Goal: Find specific page/section: Find specific page/section

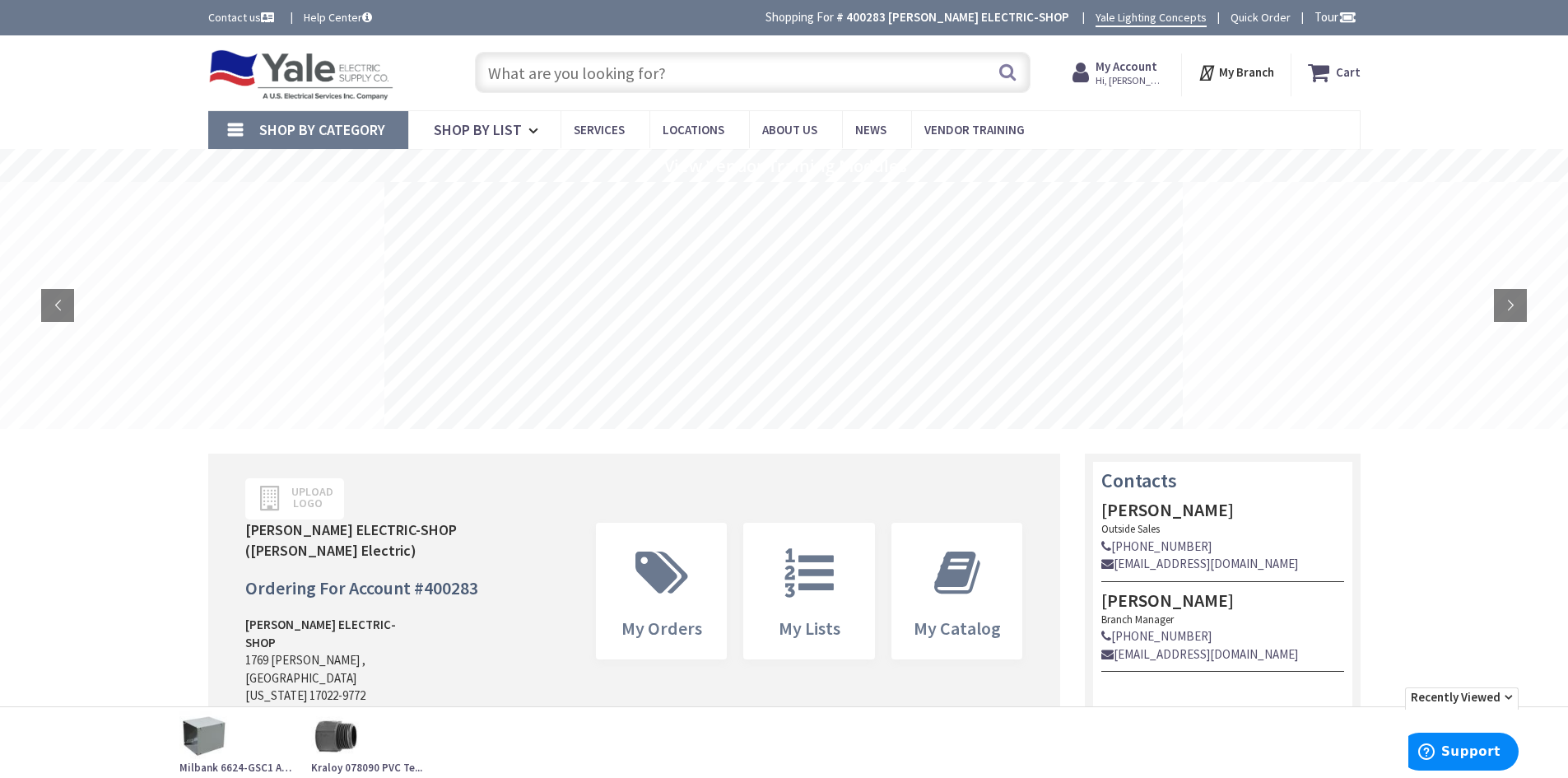
click at [553, 64] on input "text" at bounding box center [753, 72] width 556 height 41
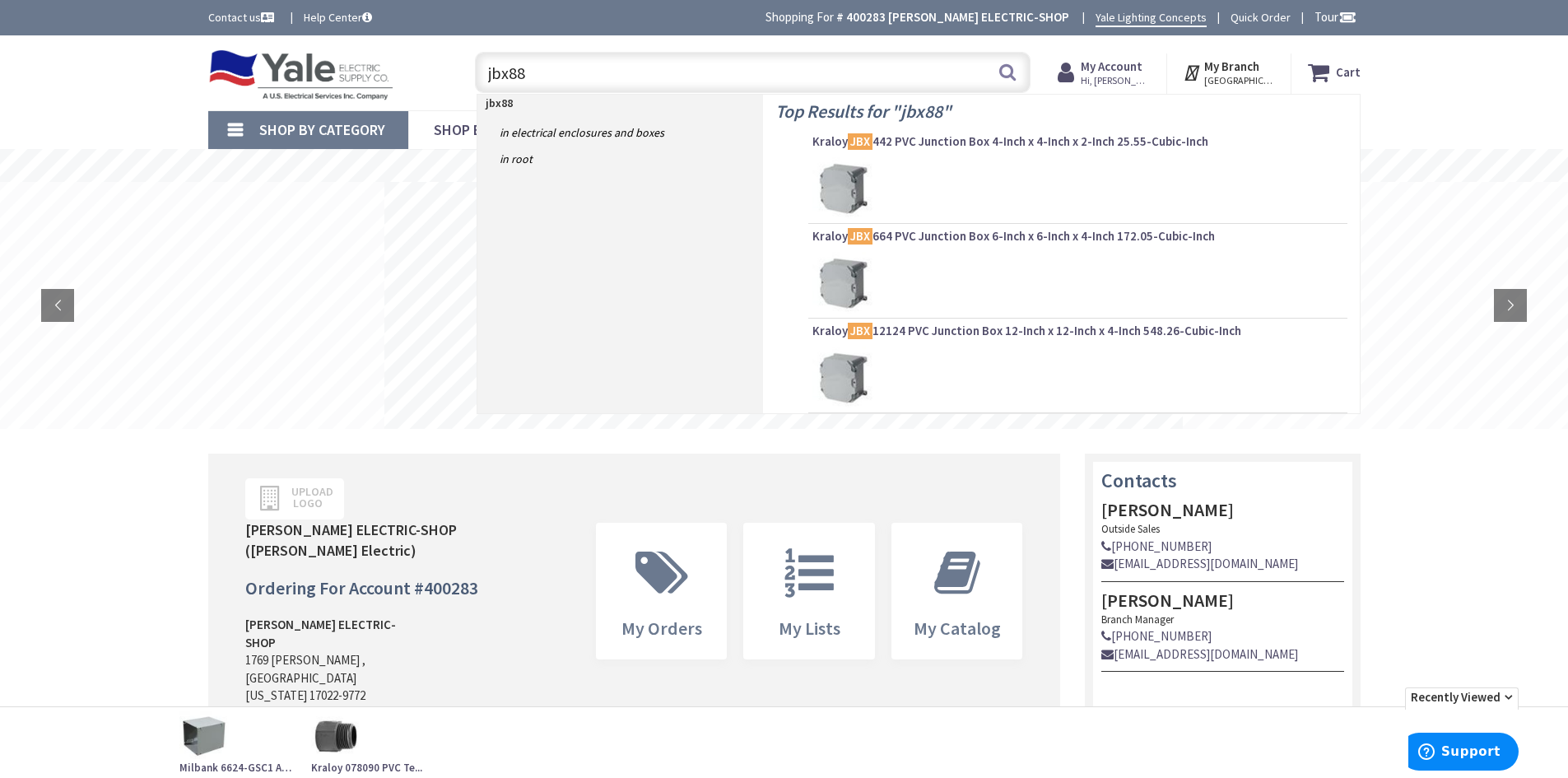
type input "jbx884"
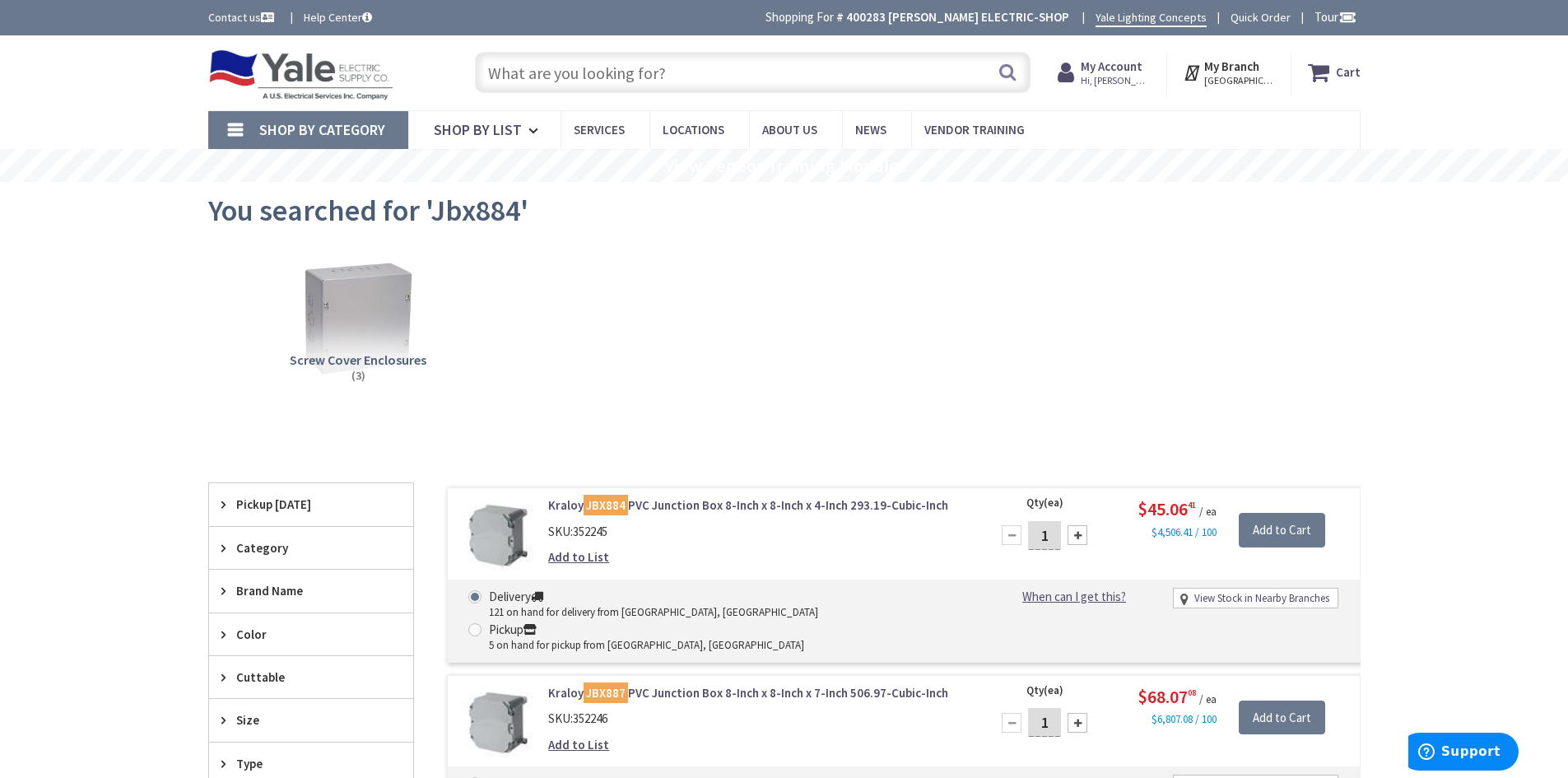
click at [696, 508] on link "Kraloy JBX884 PVC Junction Box 8-Inch x 8-Inch x 4-Inch 293.19-Cubic-Inch" at bounding box center [757, 505] width 419 height 17
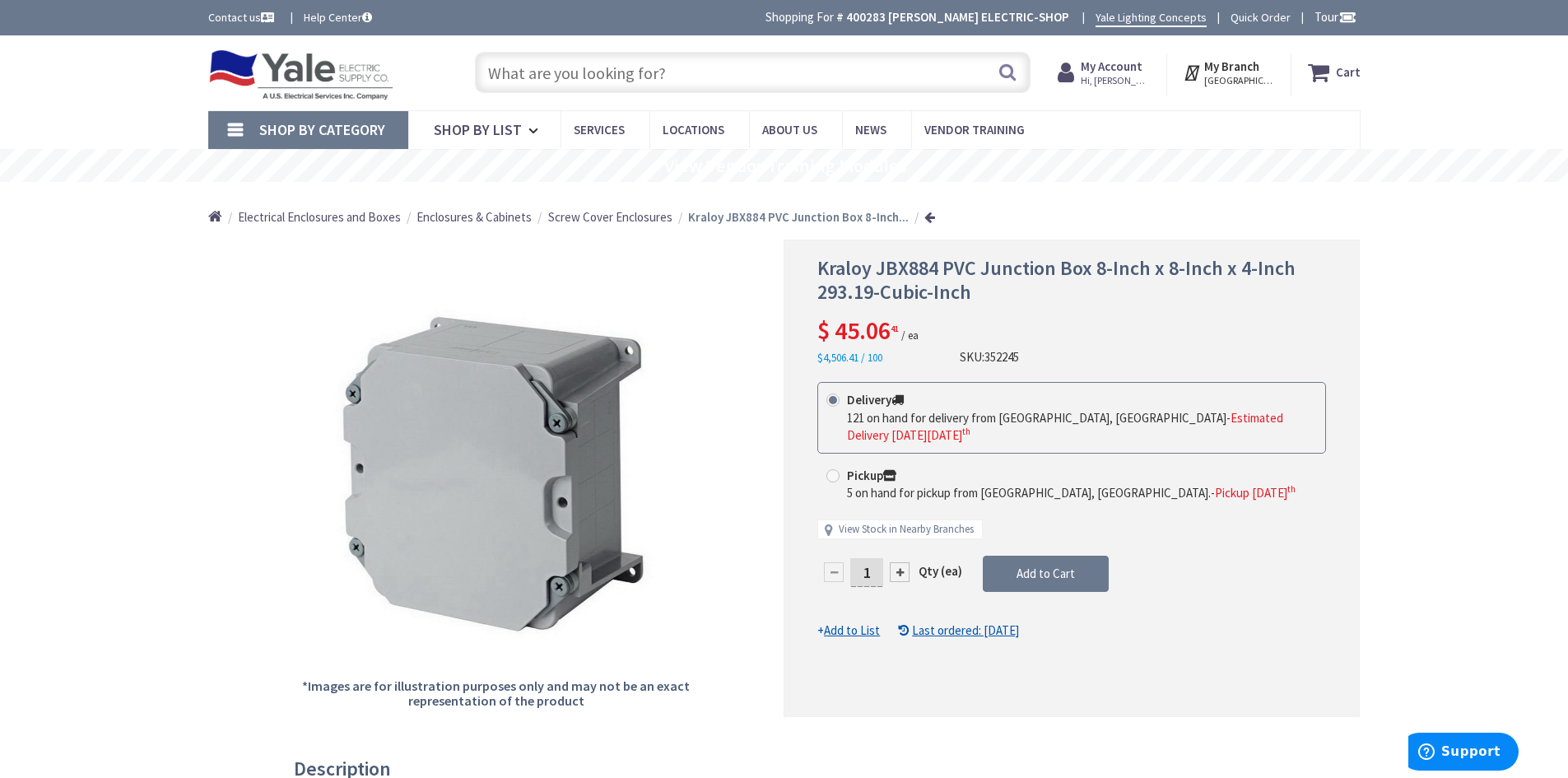
click at [556, 63] on input "text" at bounding box center [753, 72] width 556 height 41
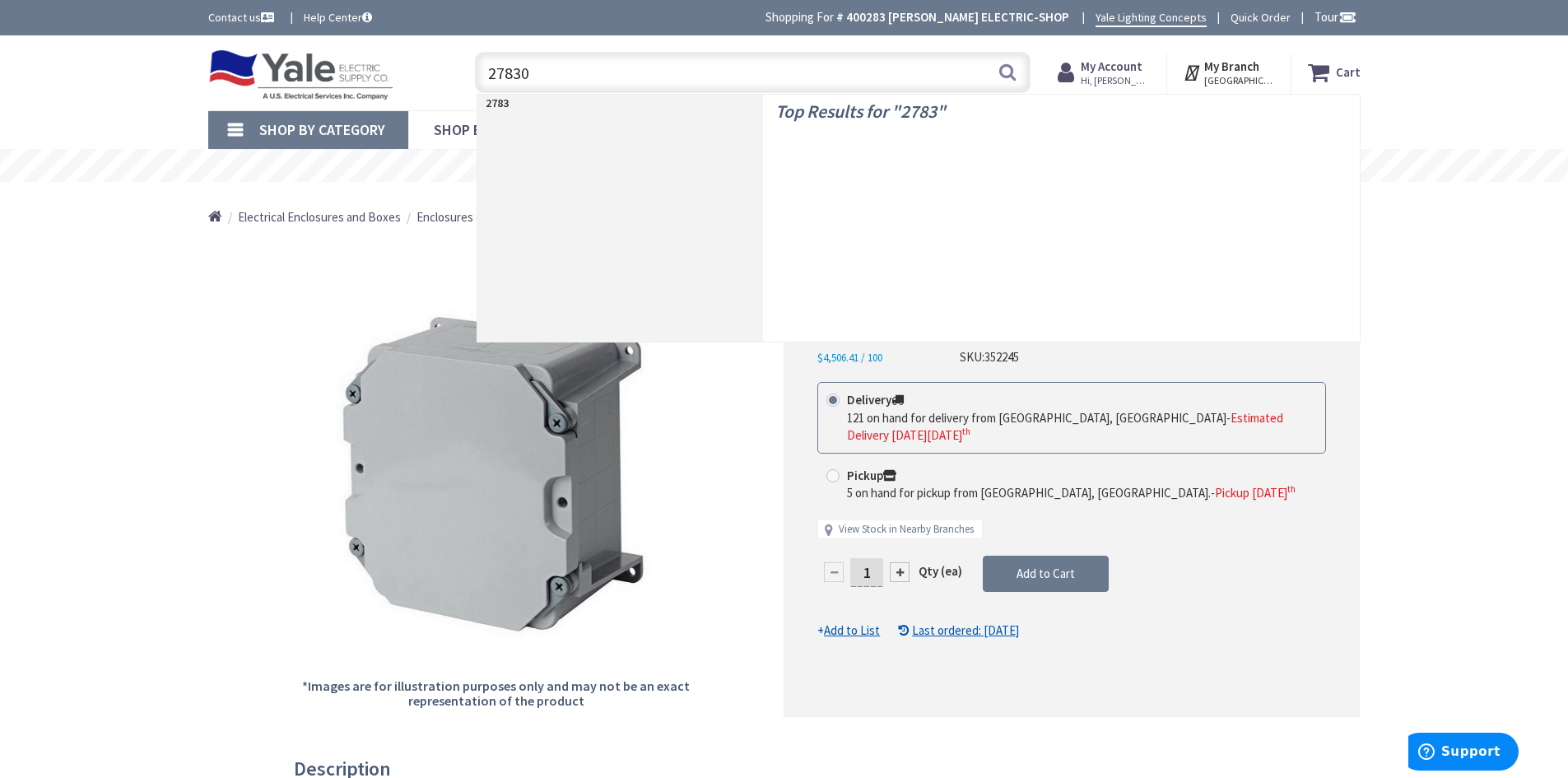
type input "278306"
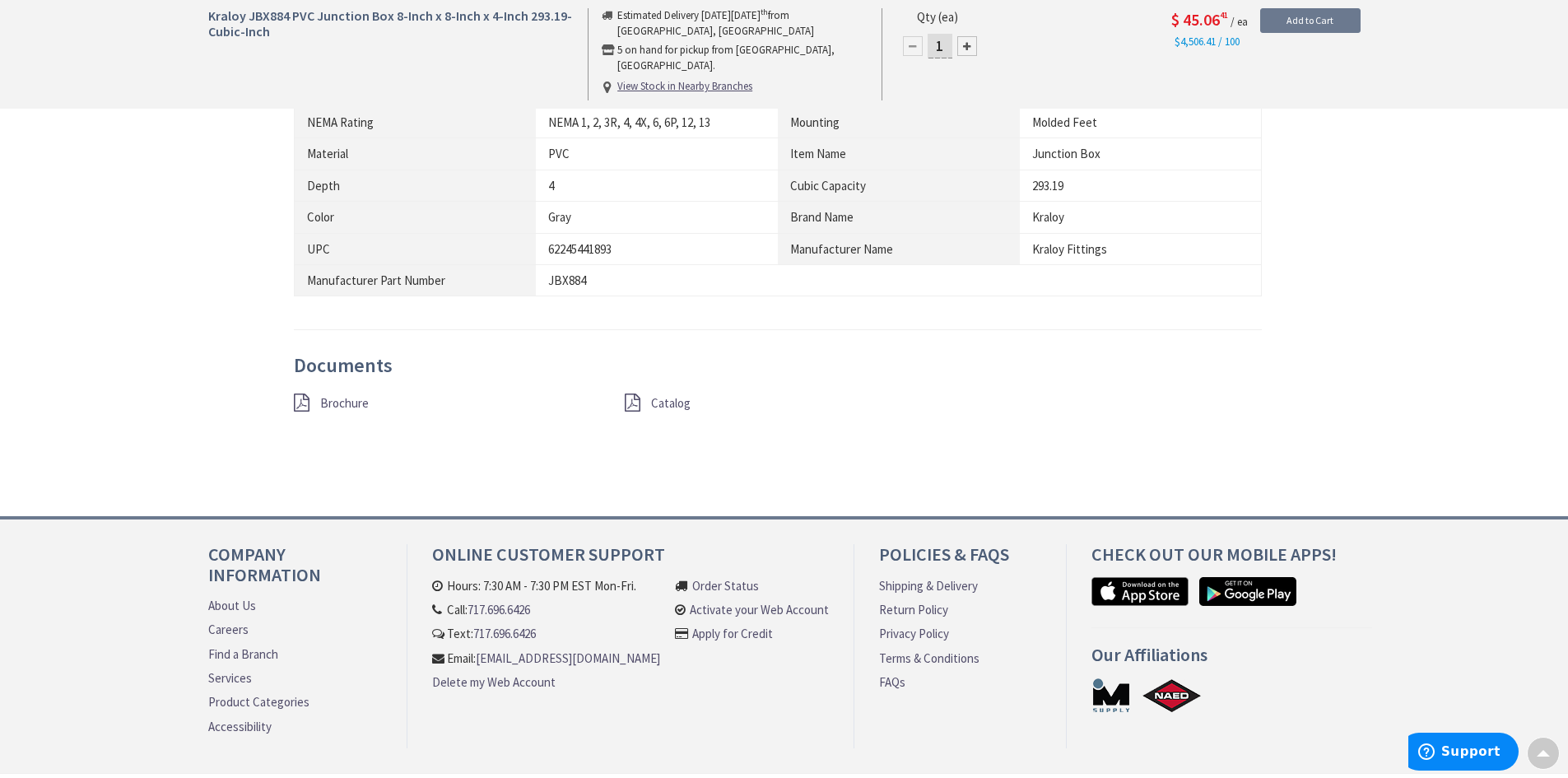
scroll to position [1153, 0]
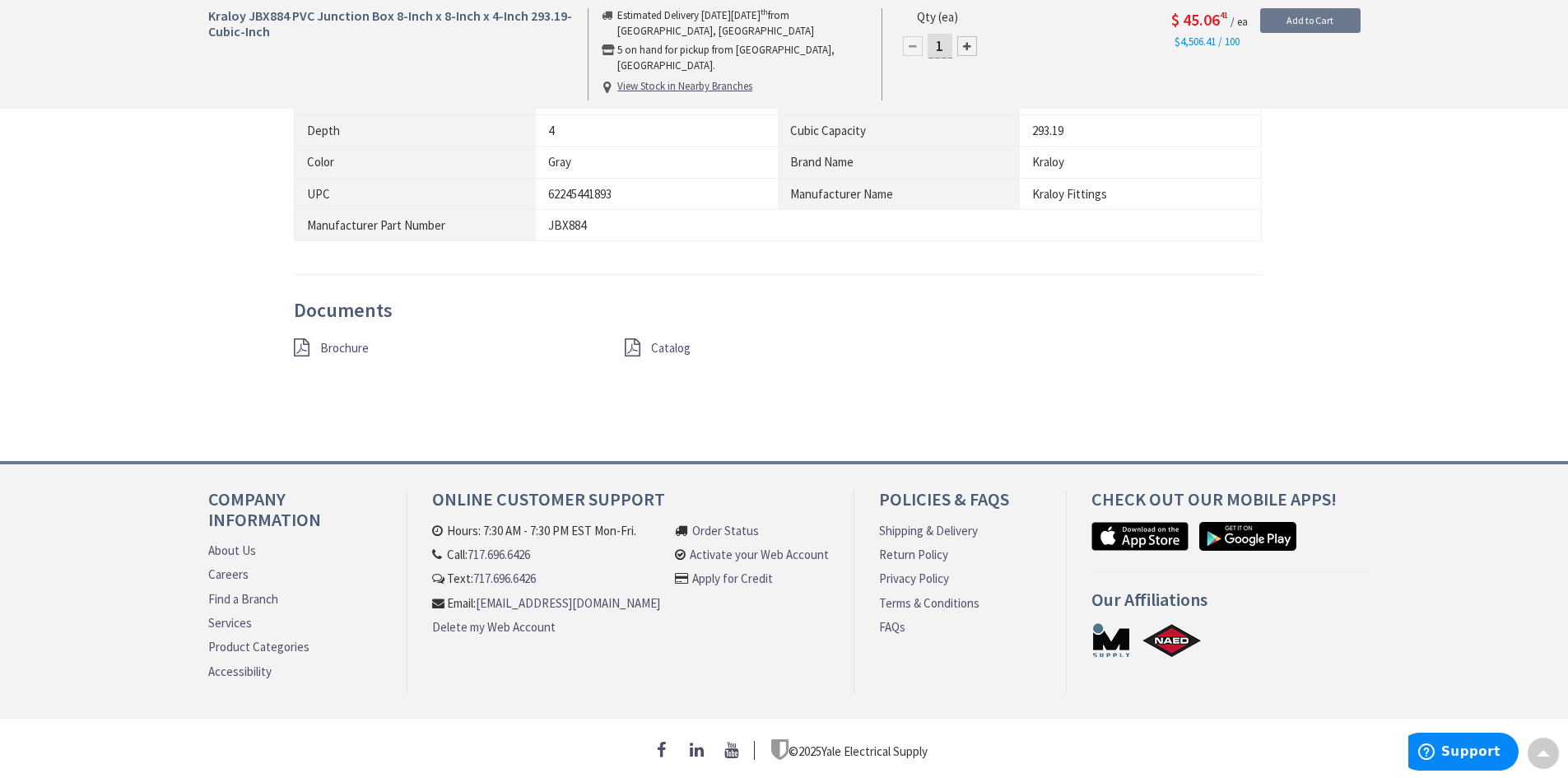
click at [646, 340] on div "Catalog" at bounding box center [778, 349] width 331 height 20
click at [635, 341] on icon at bounding box center [632, 347] width 16 height 18
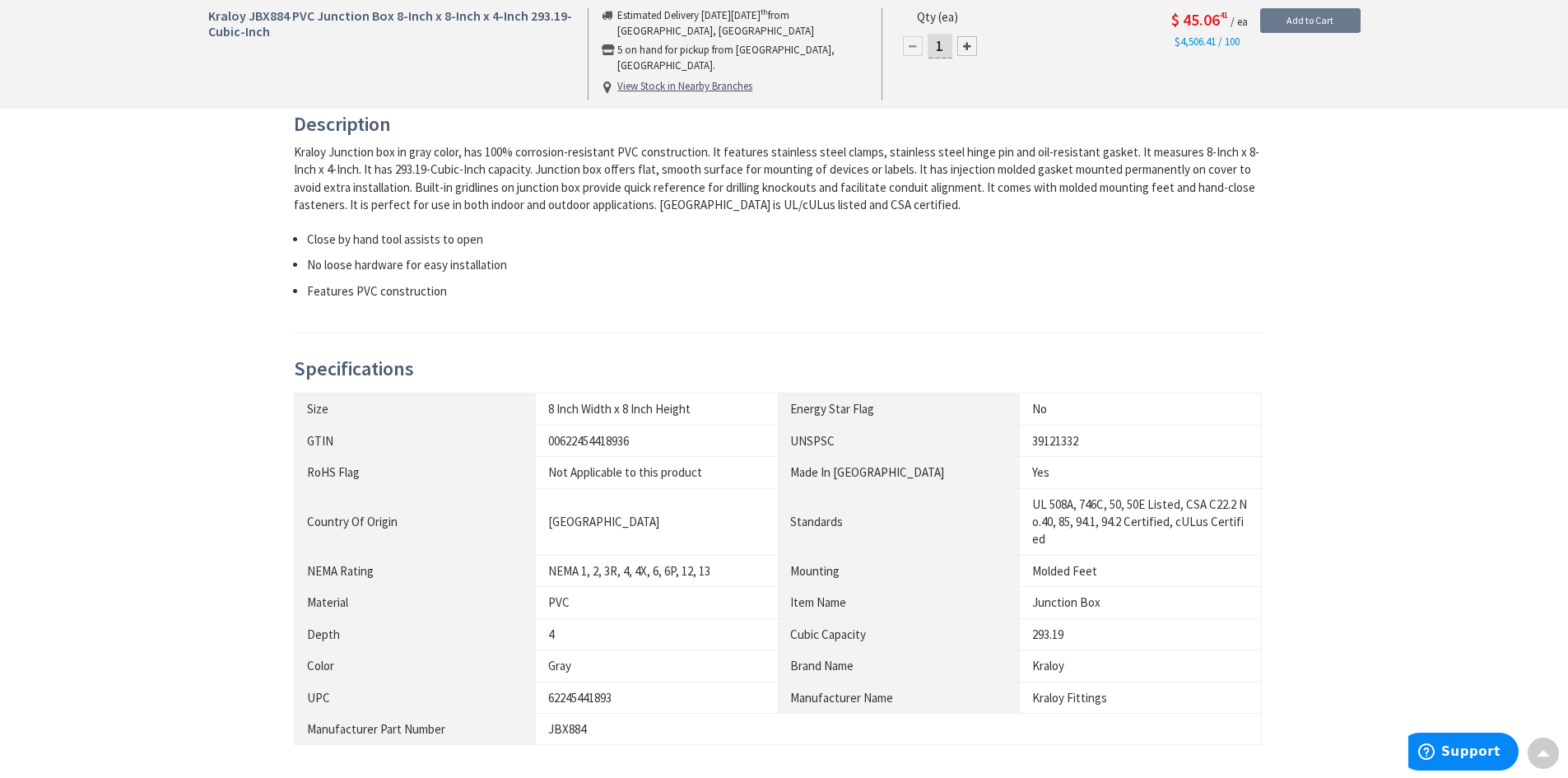
scroll to position [0, 0]
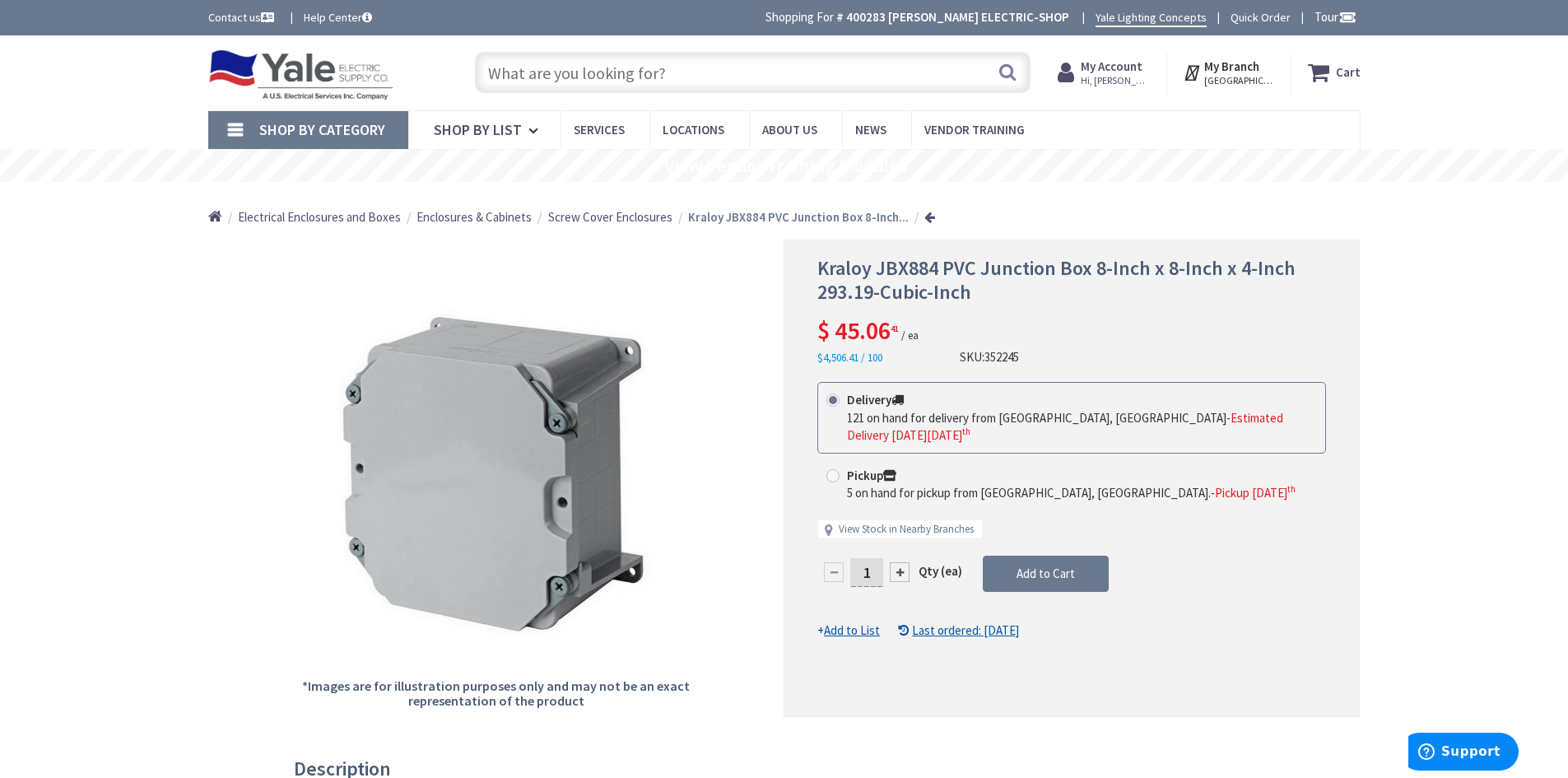
click at [540, 62] on input "text" at bounding box center [753, 72] width 556 height 41
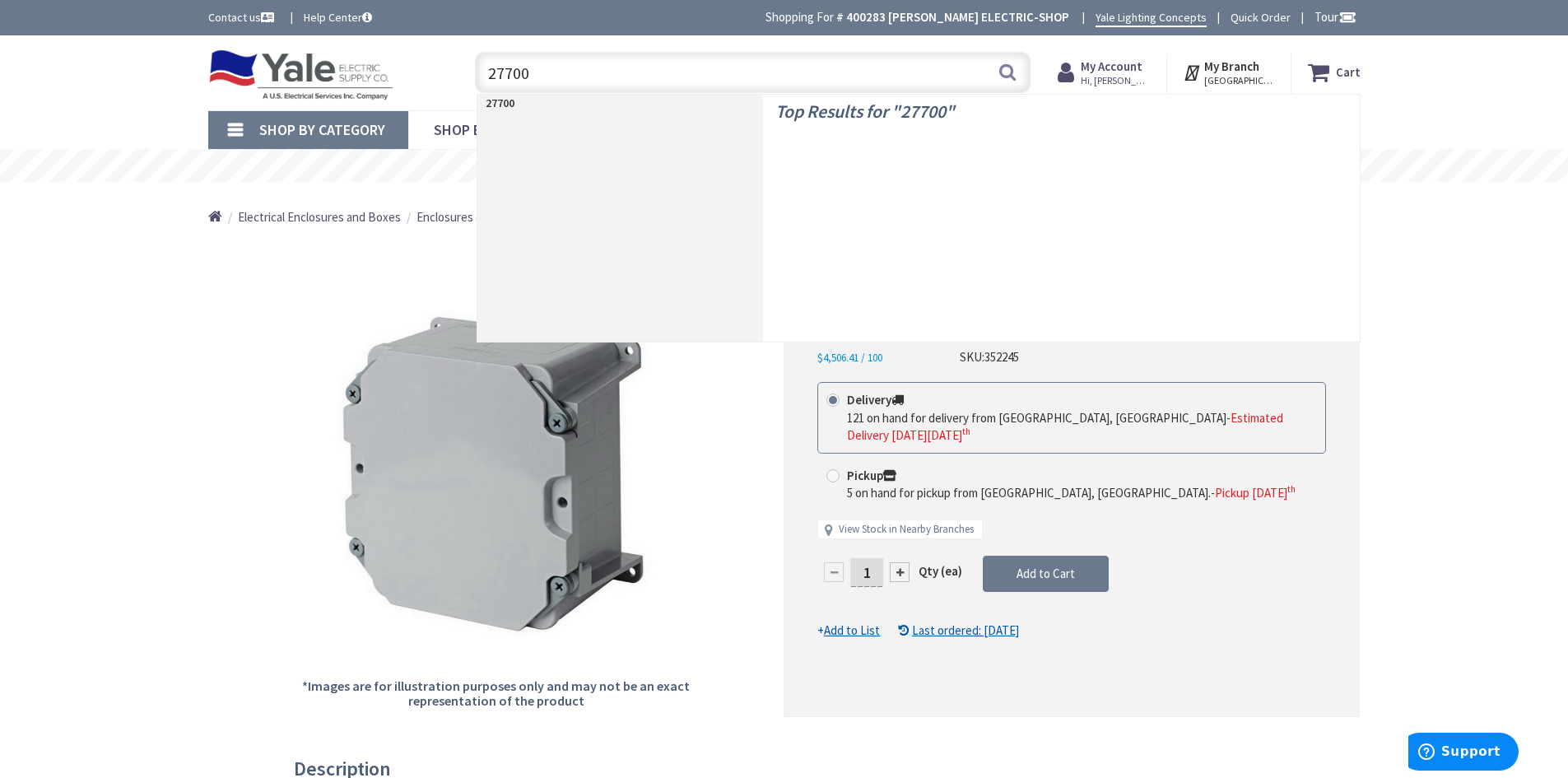
type input "277006"
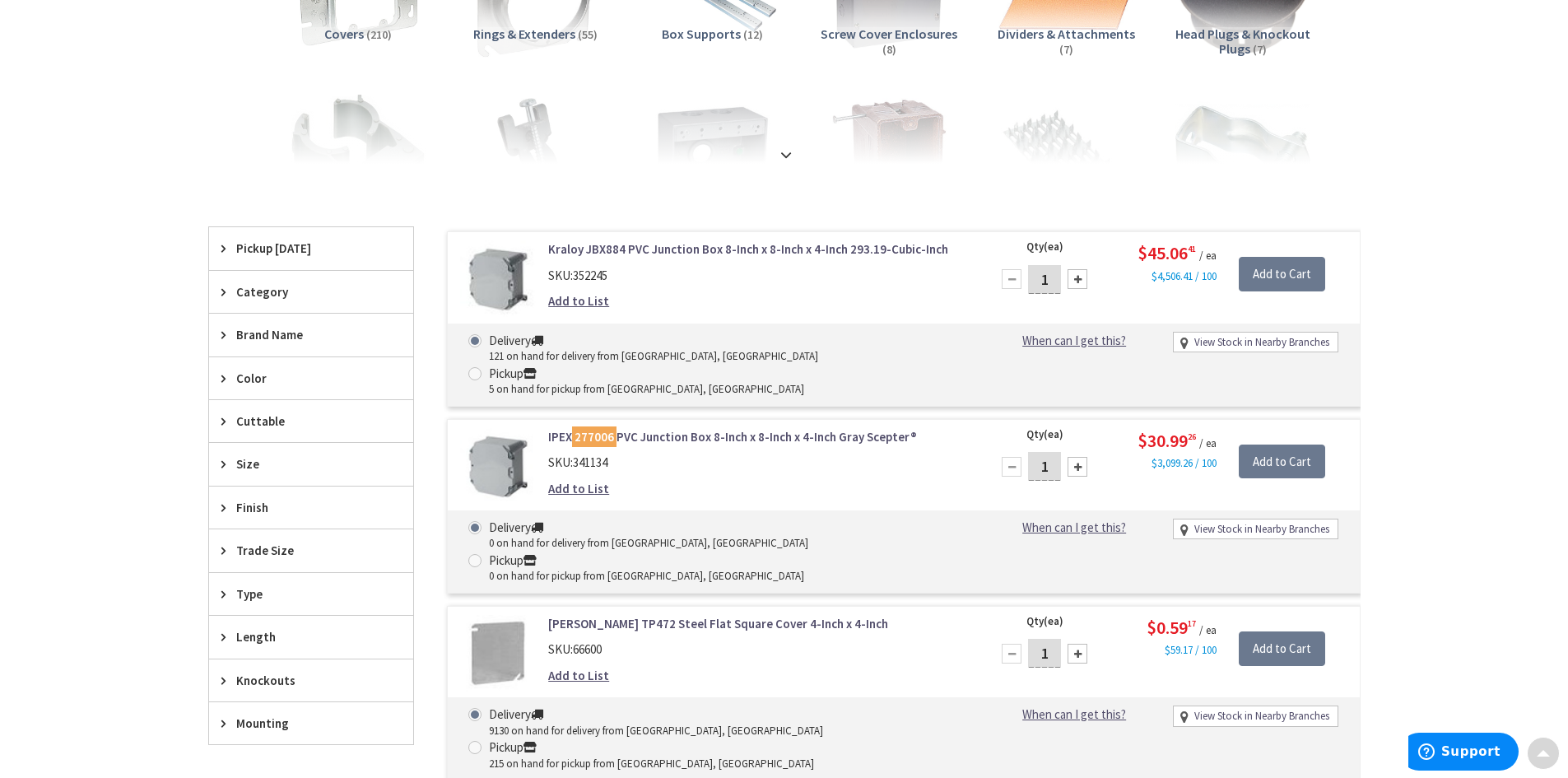
scroll to position [329, 0]
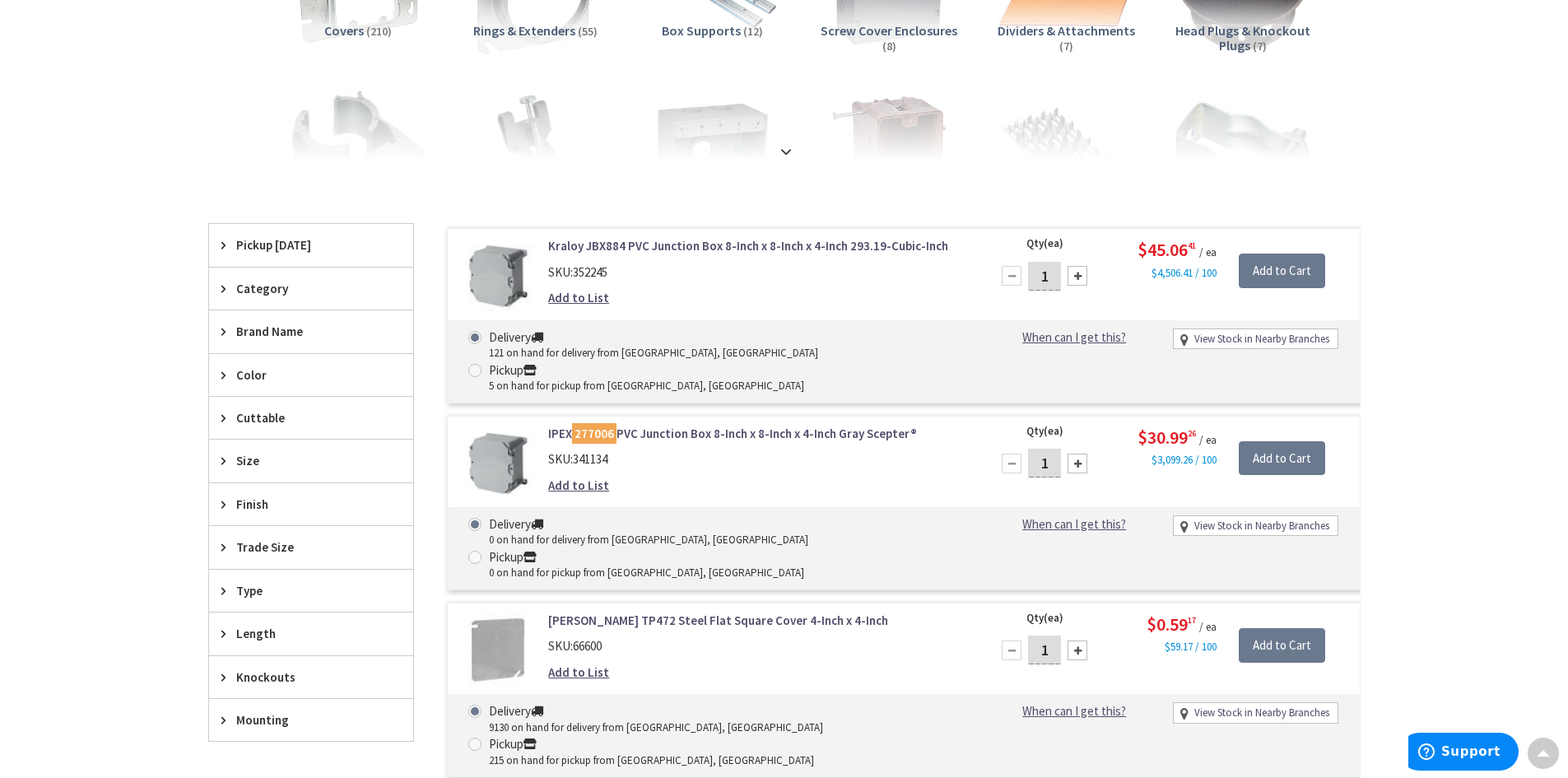
click at [610, 245] on link "Kraloy JBX884 PVC Junction Box 8-Inch x 8-Inch x 4-Inch 293.19-Cubic-Inch" at bounding box center [757, 246] width 419 height 17
